Goal: Navigation & Orientation: Find specific page/section

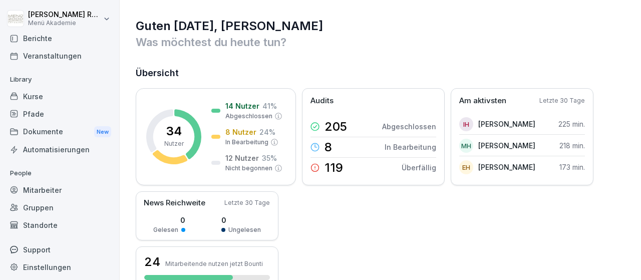
scroll to position [59, 0]
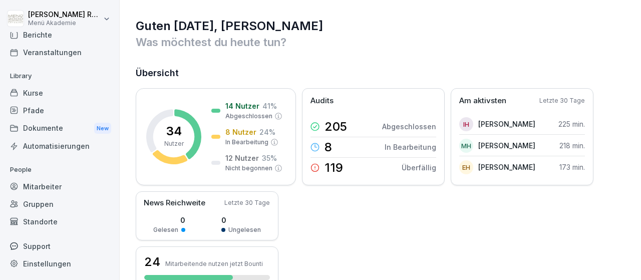
click at [42, 183] on div "Mitarbeiter" at bounding box center [59, 187] width 109 height 18
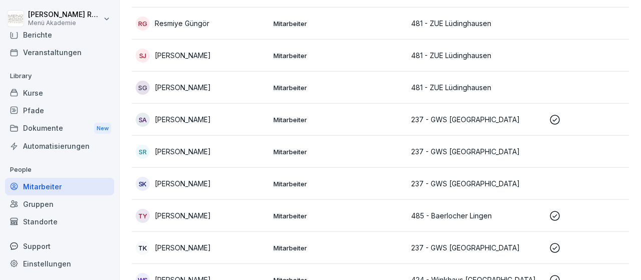
scroll to position [926, 0]
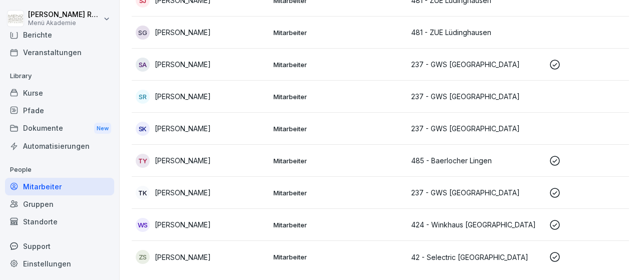
click at [60, 217] on div "Standorte" at bounding box center [59, 222] width 109 height 18
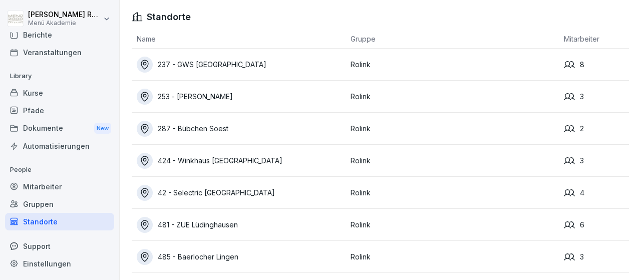
click at [214, 60] on div "237 - GWS [GEOGRAPHIC_DATA]" at bounding box center [241, 65] width 209 height 16
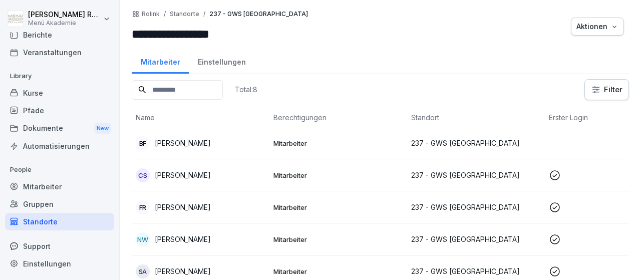
drag, startPoint x: 489, startPoint y: 172, endPoint x: 493, endPoint y: 168, distance: 5.3
click at [490, 170] on p "237 - GWS [GEOGRAPHIC_DATA]" at bounding box center [476, 175] width 130 height 11
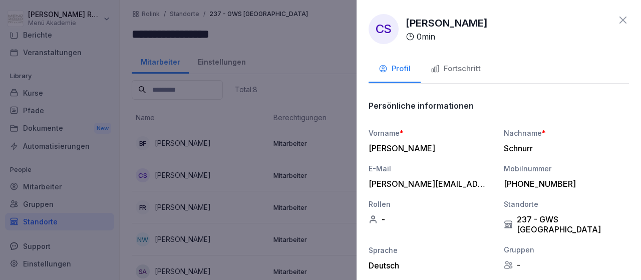
click at [271, 47] on div at bounding box center [320, 140] width 641 height 280
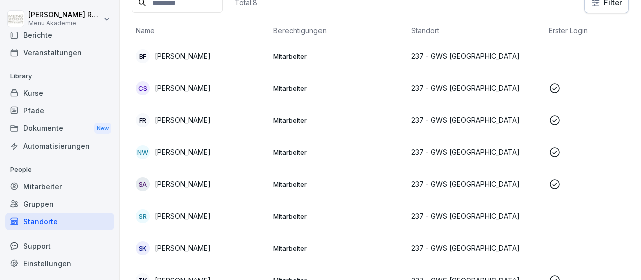
scroll to position [103, 0]
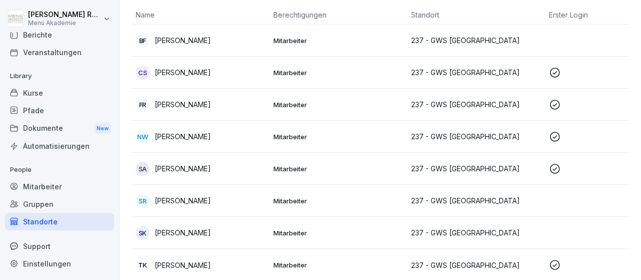
click at [226, 111] on td "FR [PERSON_NAME]" at bounding box center [201, 105] width 138 height 32
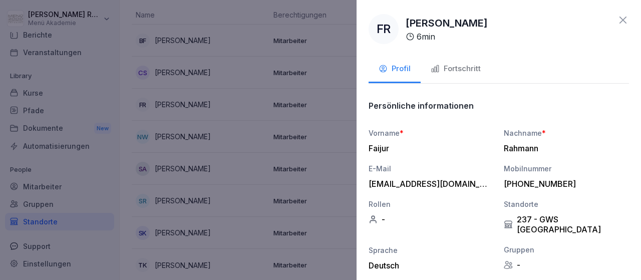
click at [184, 157] on div at bounding box center [320, 140] width 641 height 280
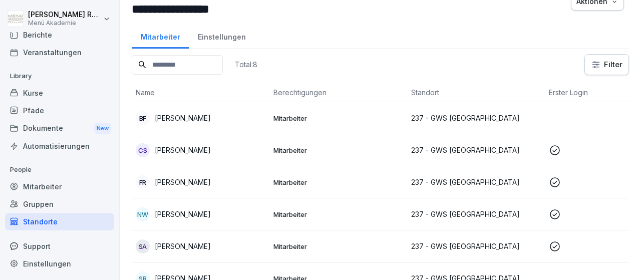
scroll to position [0, 0]
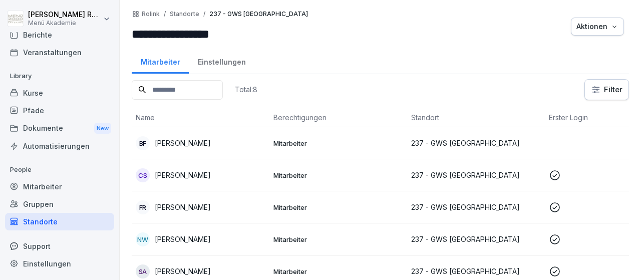
click at [356, 34] on div at bounding box center [439, 26] width 253 height 33
click at [56, 177] on div "People Mitarbeiter Gruppen Standorte" at bounding box center [59, 196] width 109 height 69
click at [47, 218] on div "Standorte" at bounding box center [59, 222] width 109 height 18
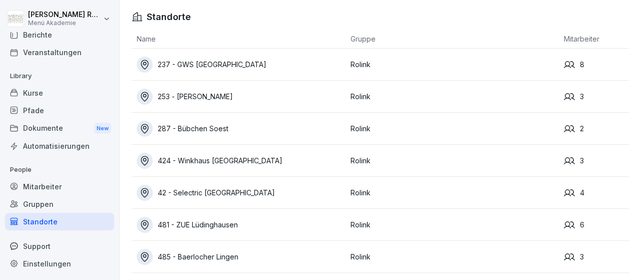
click at [444, 169] on td "Rolink" at bounding box center [452, 161] width 214 height 32
click at [447, 163] on td "Rolink" at bounding box center [452, 161] width 214 height 32
click at [214, 161] on div "424 - Winkhaus [GEOGRAPHIC_DATA]" at bounding box center [241, 161] width 209 height 16
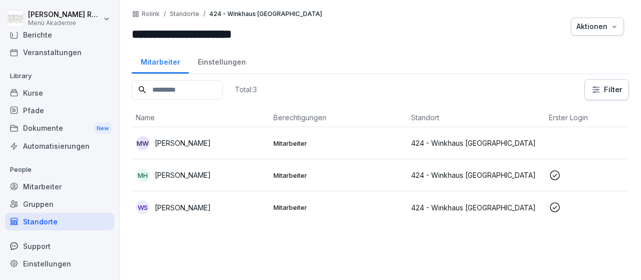
click at [437, 36] on div at bounding box center [446, 26] width 239 height 33
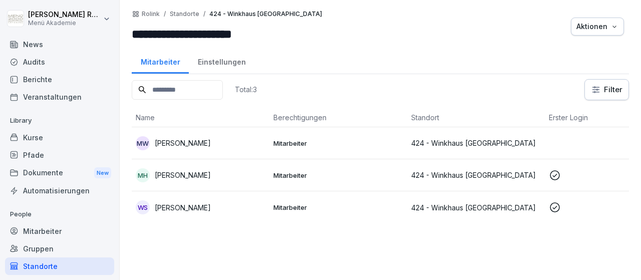
scroll to position [59, 0]
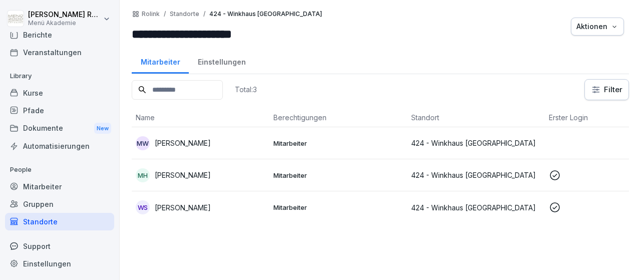
click at [65, 217] on div "Standorte" at bounding box center [59, 222] width 109 height 18
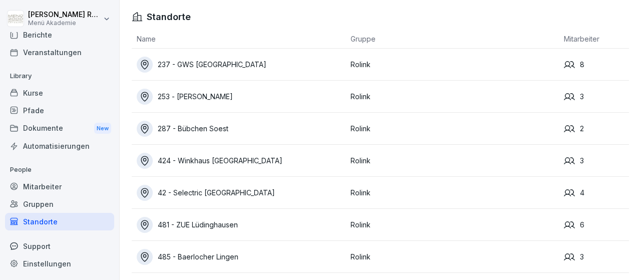
click at [201, 256] on div "485 - Baerlocher Lingen" at bounding box center [241, 257] width 209 height 16
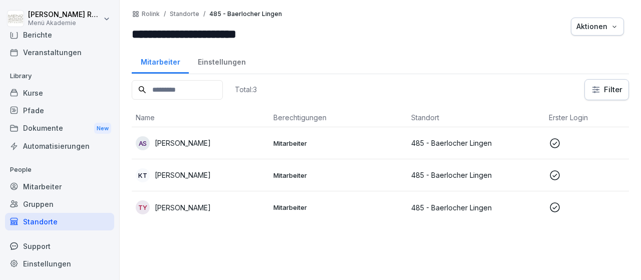
click at [57, 217] on div "Standorte" at bounding box center [59, 222] width 109 height 18
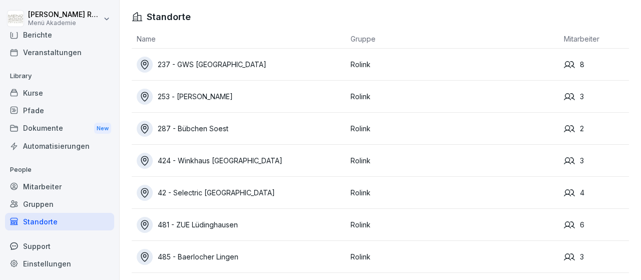
click at [220, 229] on div "481 - ZUE Lüdinghausen" at bounding box center [241, 225] width 209 height 16
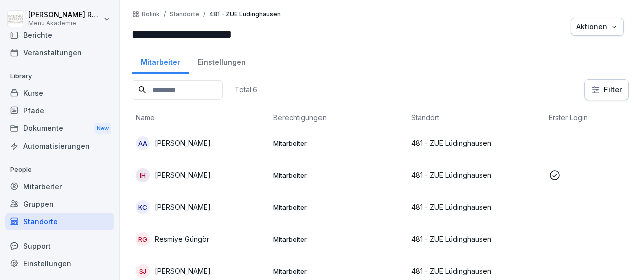
click at [46, 220] on div "Standorte" at bounding box center [59, 222] width 109 height 18
